Goal: Task Accomplishment & Management: Manage account settings

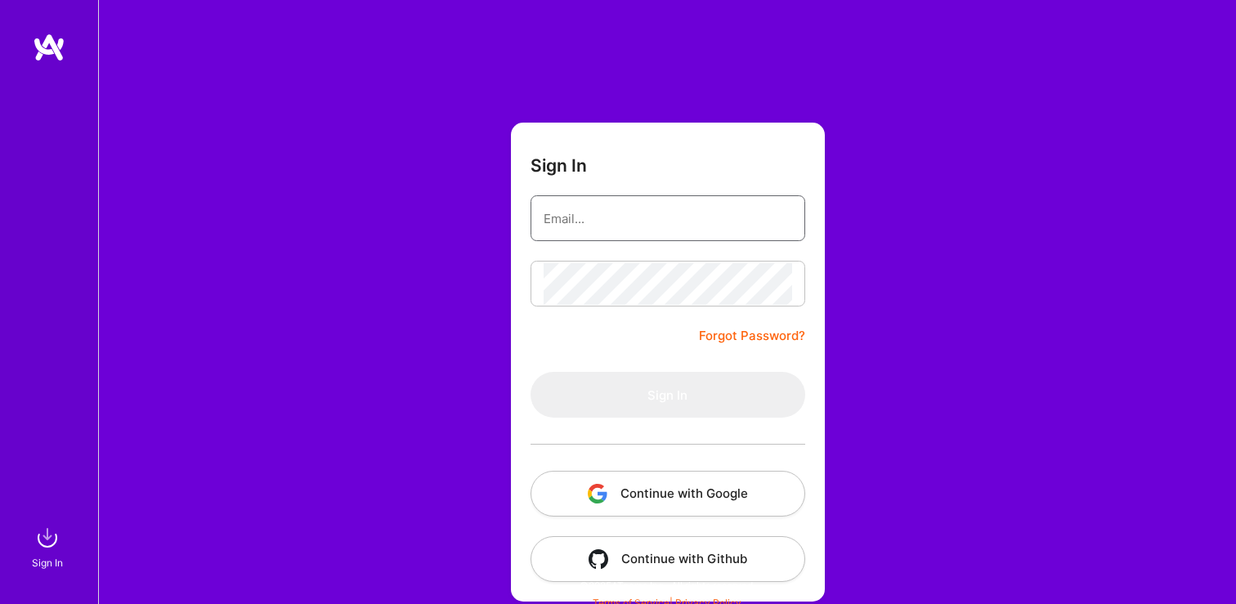
type input "[EMAIL_ADDRESS][DOMAIN_NAME]"
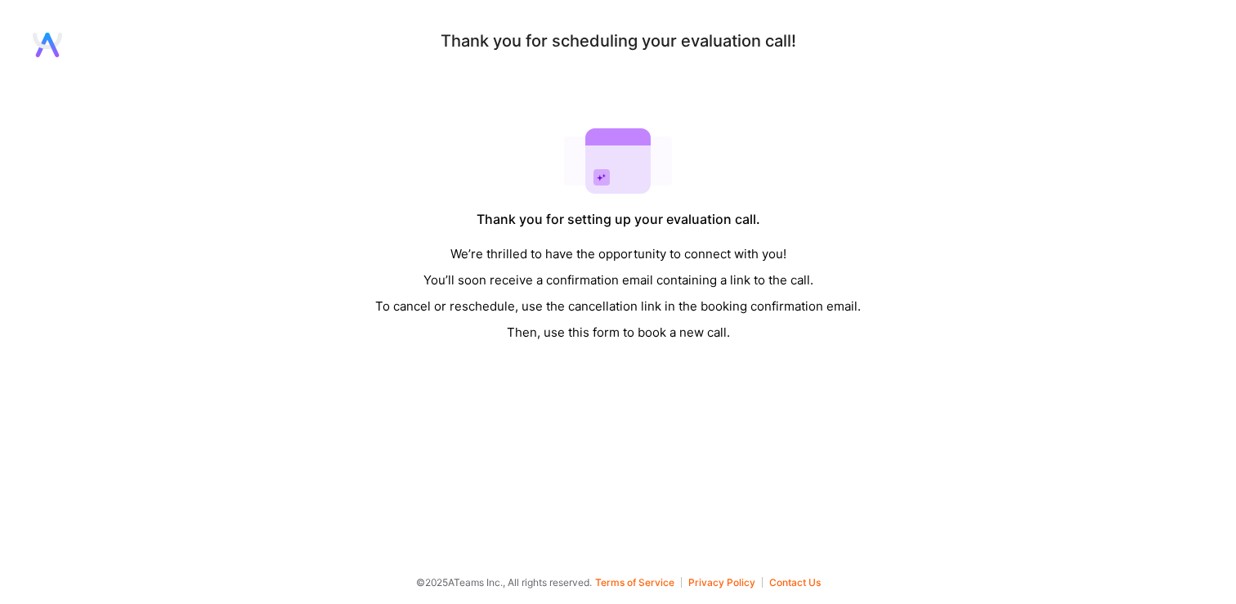
click at [34, 46] on icon at bounding box center [47, 45] width 29 height 25
click at [44, 49] on icon at bounding box center [47, 45] width 29 height 25
click at [546, 330] on div "We’re thrilled to have the opportunity to connect with you! You’ll soon receive…" at bounding box center [618, 293] width 486 height 105
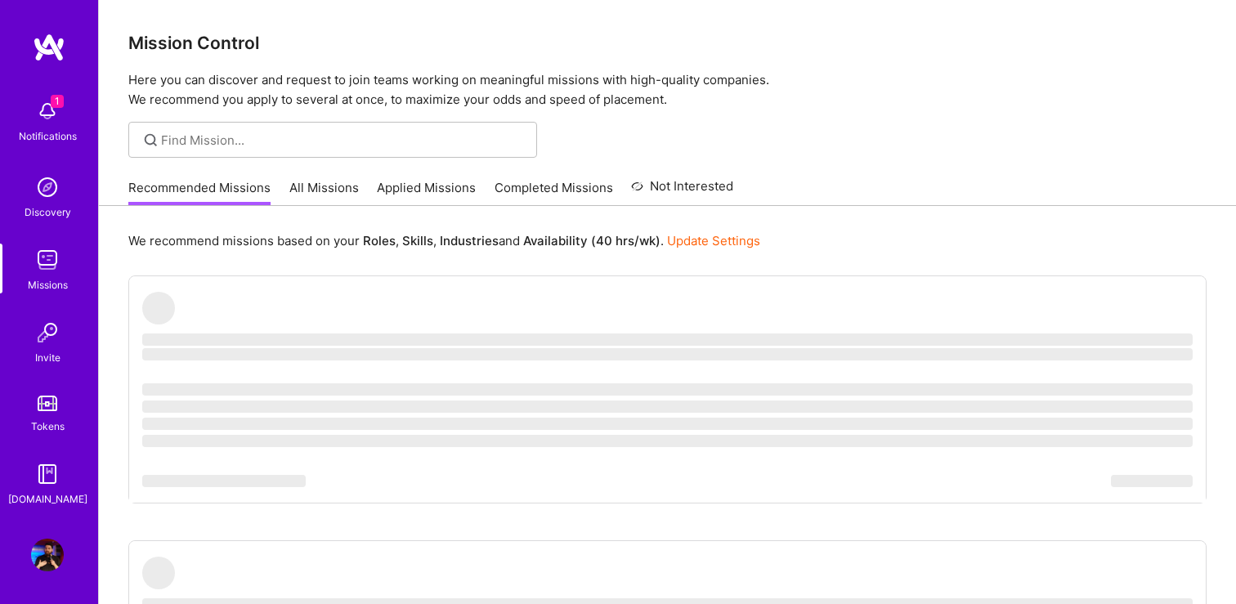
click at [61, 134] on div "Notifications" at bounding box center [48, 136] width 58 height 17
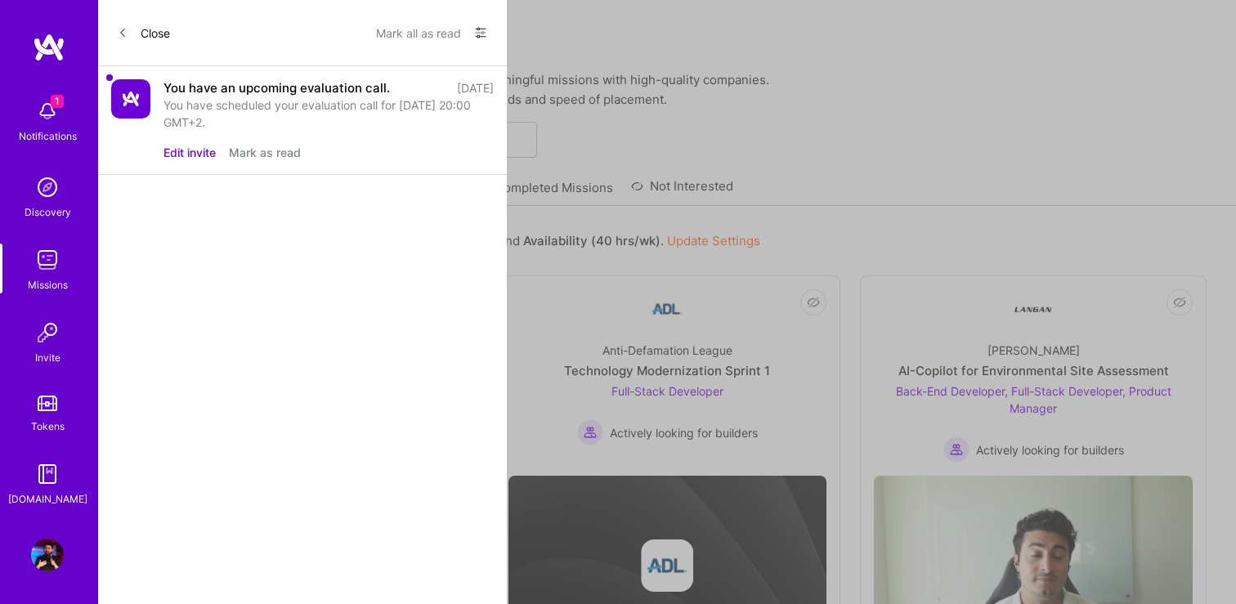
click at [234, 112] on div "You have scheduled your evaluation call for 18 Aug 2025 at 20:00 GMT+2." at bounding box center [329, 113] width 330 height 34
click at [136, 92] on img at bounding box center [130, 98] width 39 height 39
click at [173, 152] on button "Edit invite" at bounding box center [190, 152] width 52 height 17
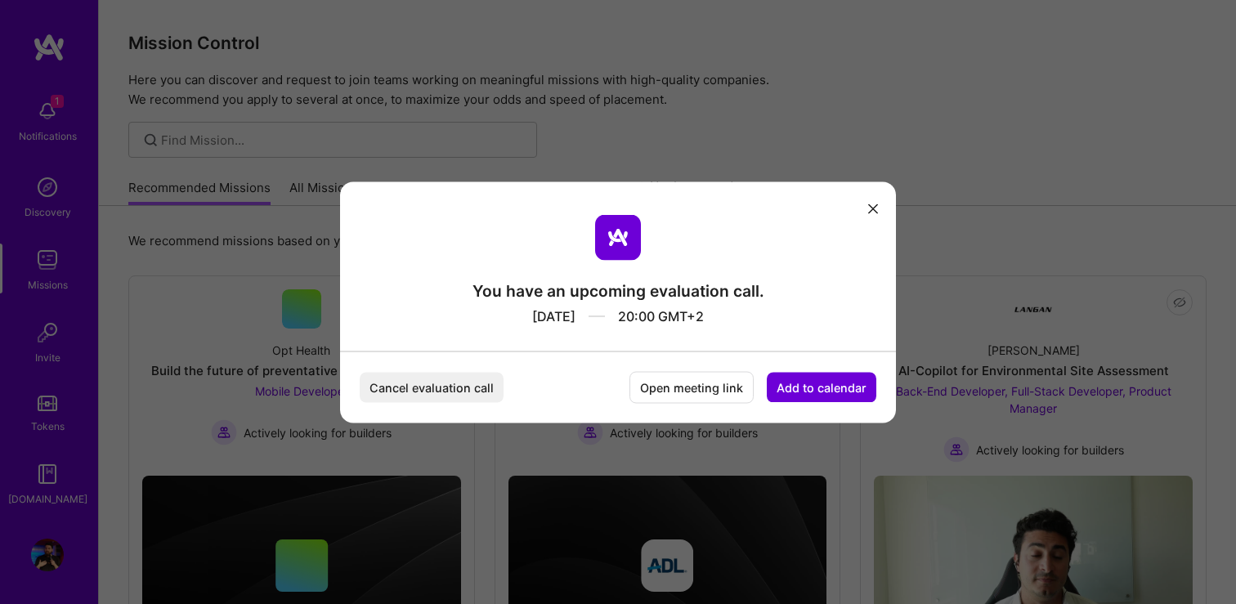
click at [796, 391] on button "Add to calendar" at bounding box center [822, 387] width 110 height 30
click at [806, 302] on div "Apple Calendar" at bounding box center [803, 302] width 136 height 32
click at [815, 389] on button "Add to calendar" at bounding box center [822, 387] width 110 height 30
click at [813, 271] on div "Google Calendar" at bounding box center [803, 264] width 136 height 32
click at [875, 215] on button "modal" at bounding box center [874, 208] width 20 height 27
